Goal: Task Accomplishment & Management: Complete application form

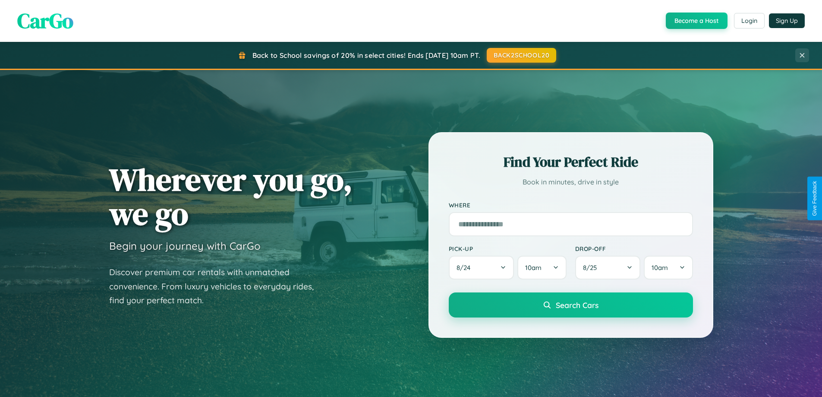
scroll to position [372, 0]
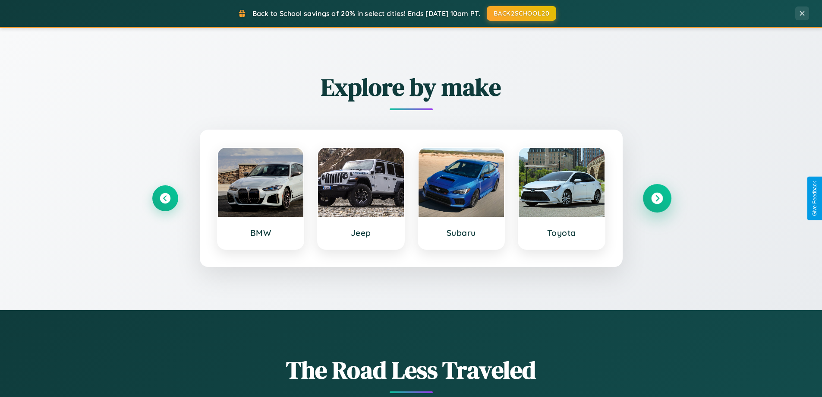
click at [657, 198] on icon at bounding box center [657, 199] width 12 height 12
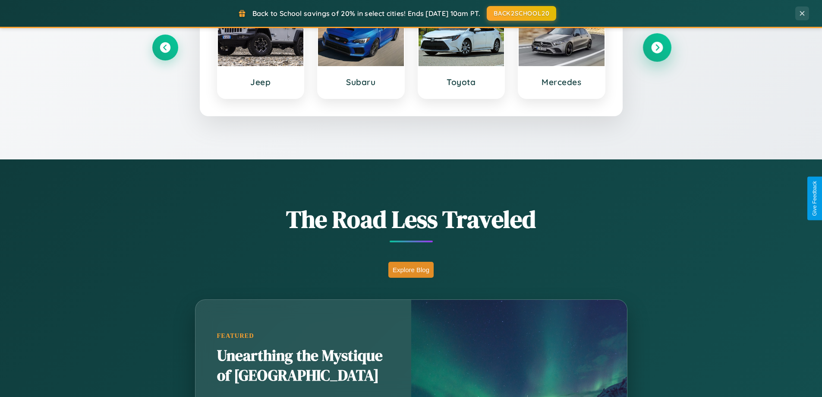
scroll to position [1661, 0]
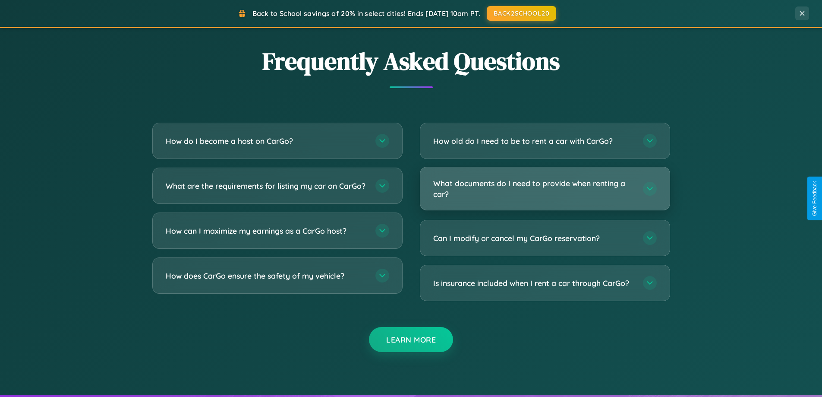
click at [545, 188] on h3 "What documents do I need to provide when renting a car?" at bounding box center [533, 188] width 201 height 21
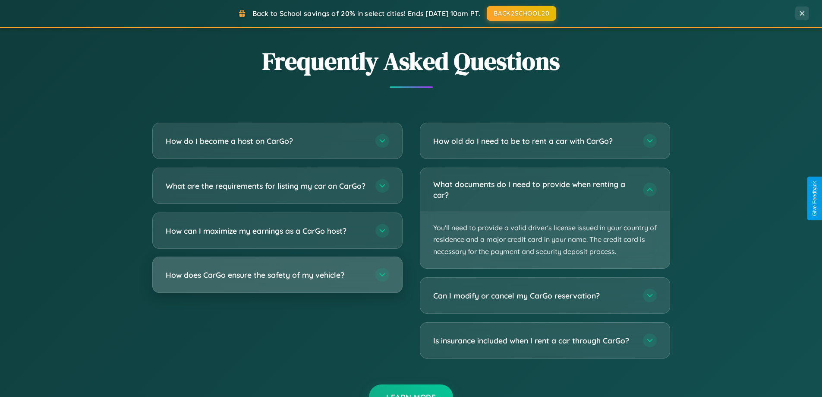
click at [277, 280] on h3 "How does CarGo ensure the safety of my vehicle?" at bounding box center [266, 274] width 201 height 11
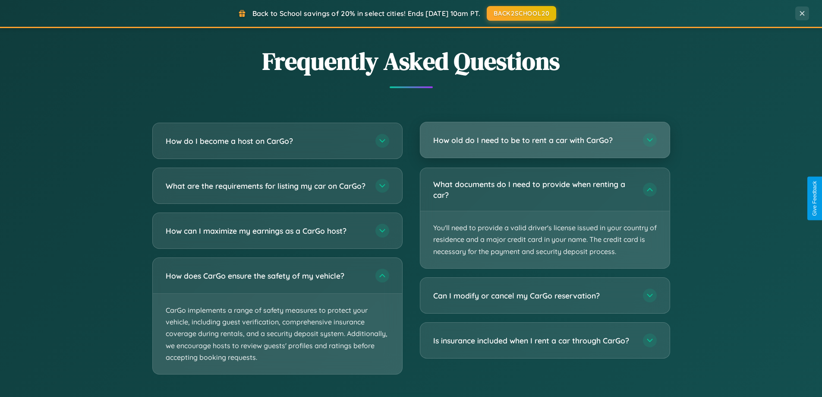
click at [545, 140] on h3 "How old do I need to be to rent a car with CarGo?" at bounding box center [533, 140] width 201 height 11
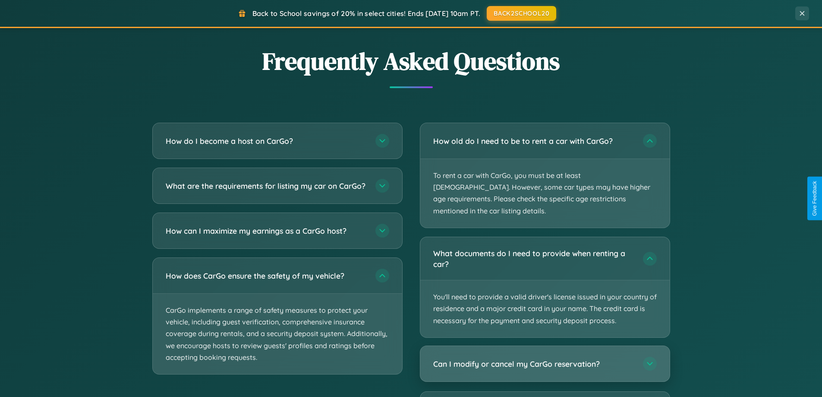
click at [545, 358] on h3 "Can I modify or cancel my CarGo reservation?" at bounding box center [533, 363] width 201 height 11
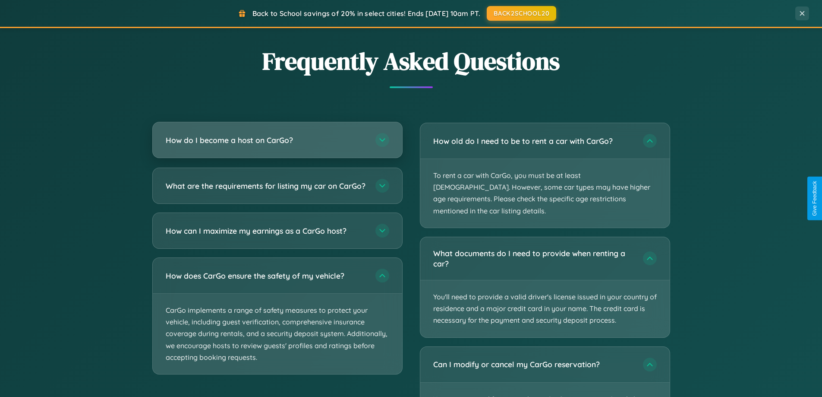
click at [277, 140] on h3 "How do I become a host on CarGo?" at bounding box center [266, 140] width 201 height 11
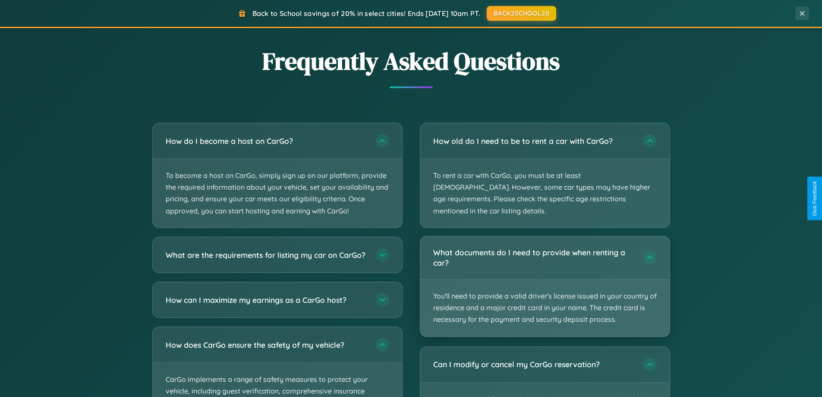
click at [545, 279] on p "You'll need to provide a valid driver's license issued in your country of resid…" at bounding box center [545, 307] width 250 height 57
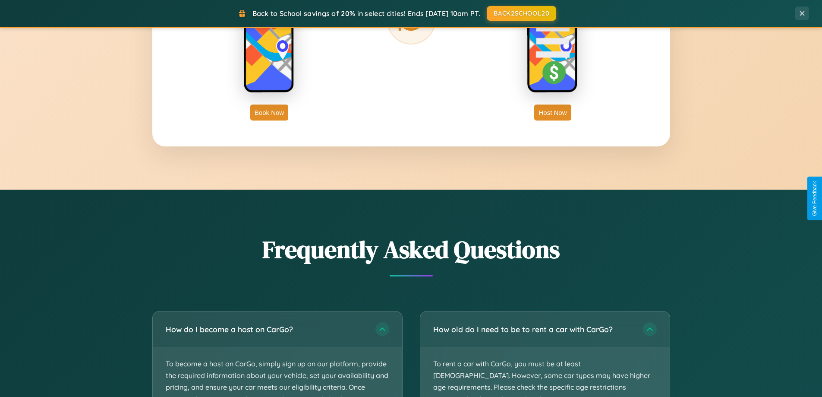
scroll to position [1387, 0]
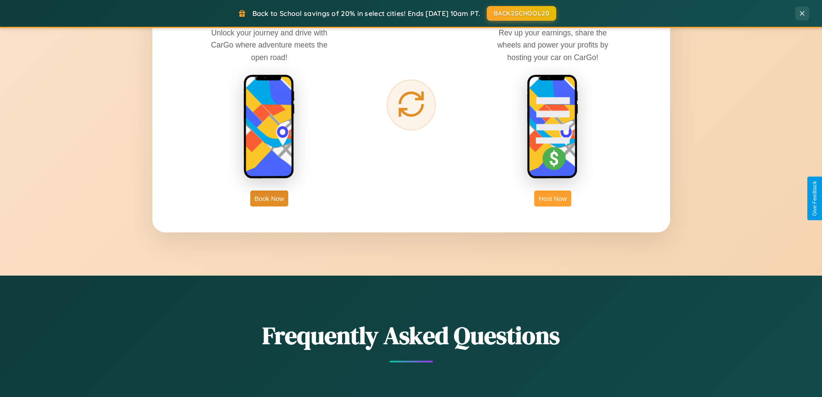
click at [553, 198] on button "Host Now" at bounding box center [552, 198] width 37 height 16
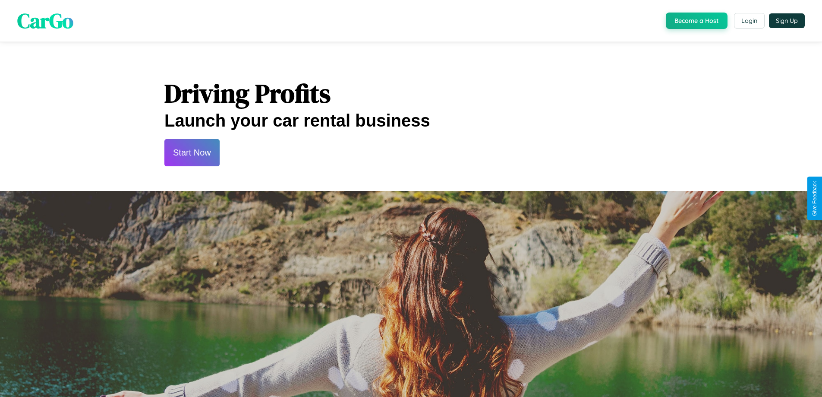
click at [192, 152] on button "Start Now" at bounding box center [191, 152] width 55 height 27
